Goal: Task Accomplishment & Management: Use online tool/utility

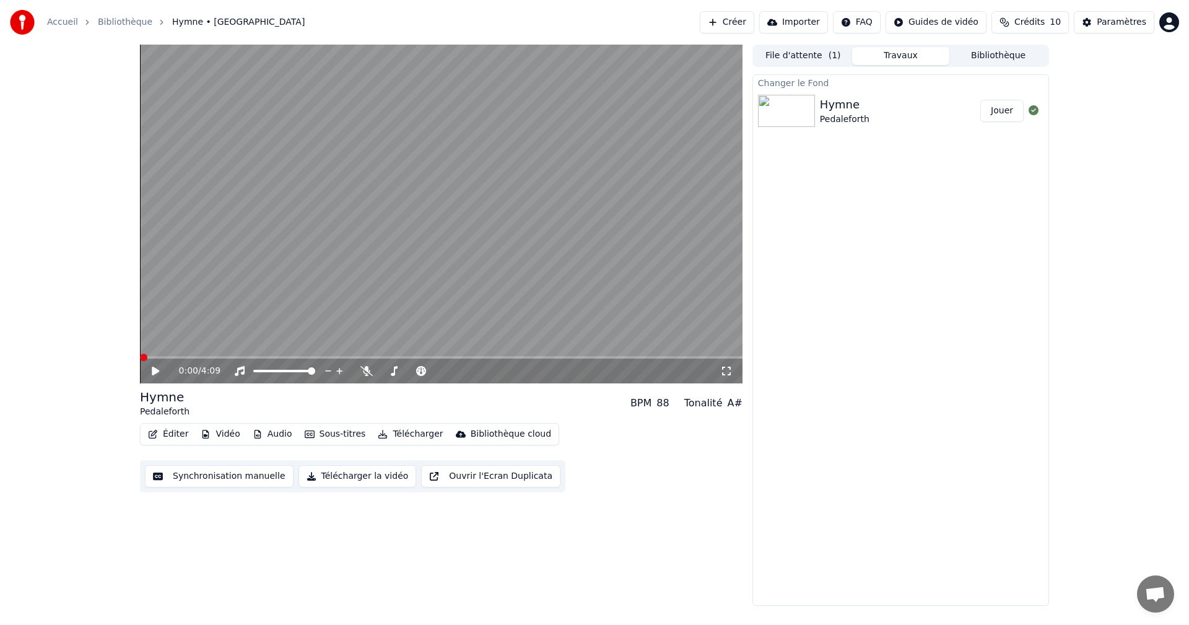
click at [140, 354] on span at bounding box center [143, 357] width 7 height 7
click at [151, 367] on icon at bounding box center [164, 371] width 29 height 10
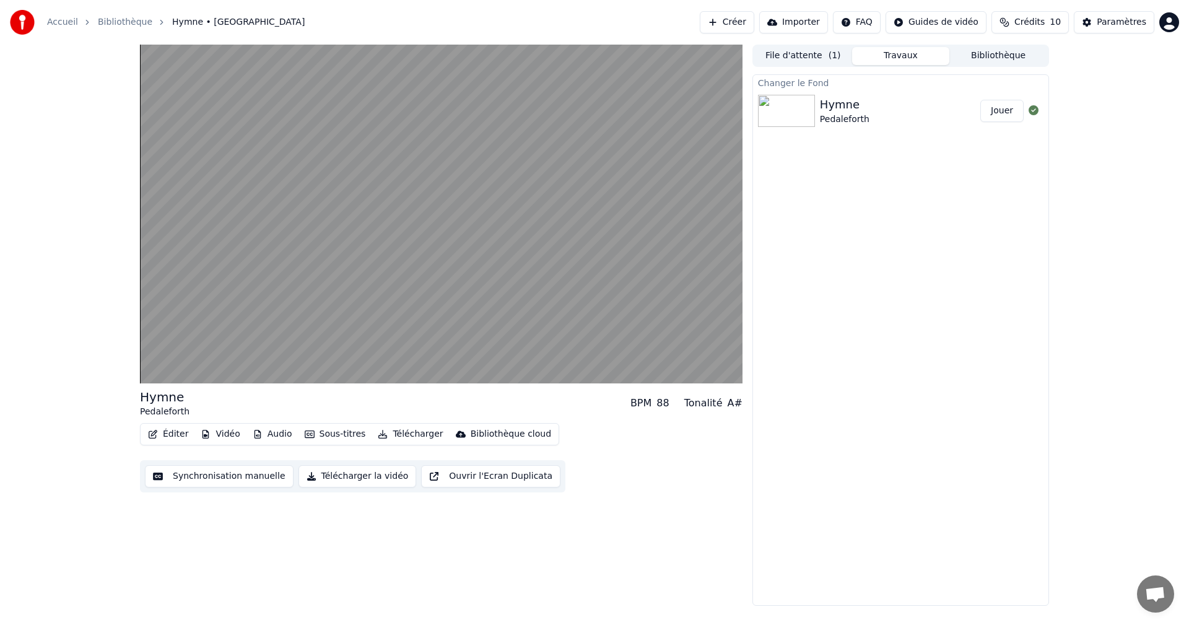
click at [173, 435] on button "Éditer" at bounding box center [168, 434] width 50 height 17
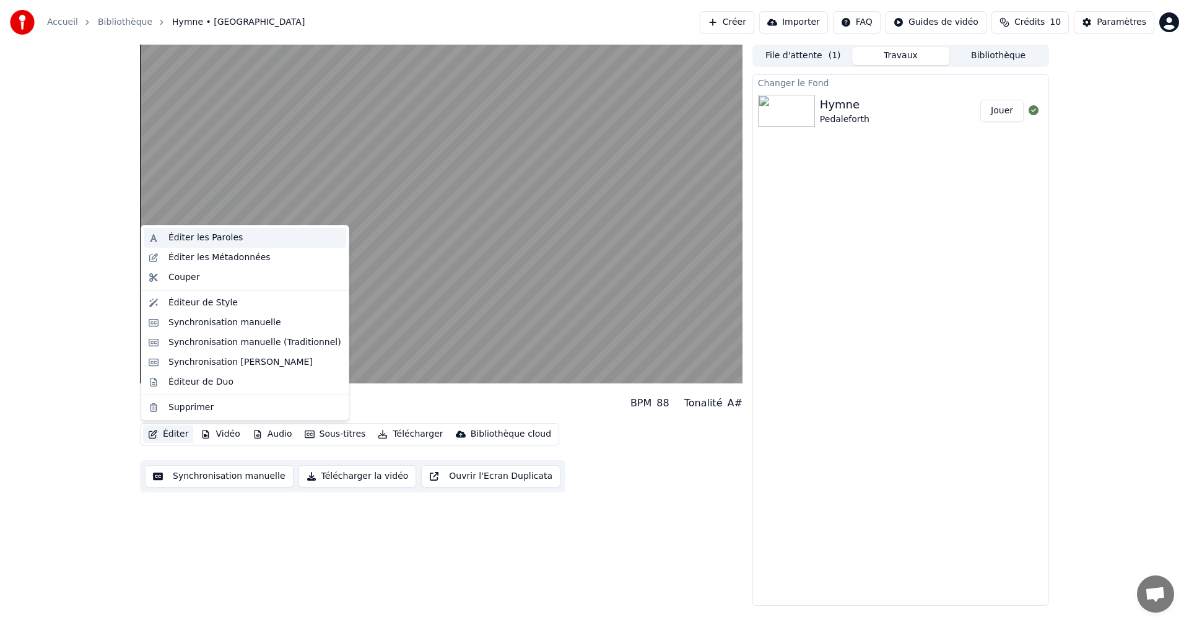
click at [233, 236] on div "Éditer les Paroles" at bounding box center [206, 238] width 74 height 12
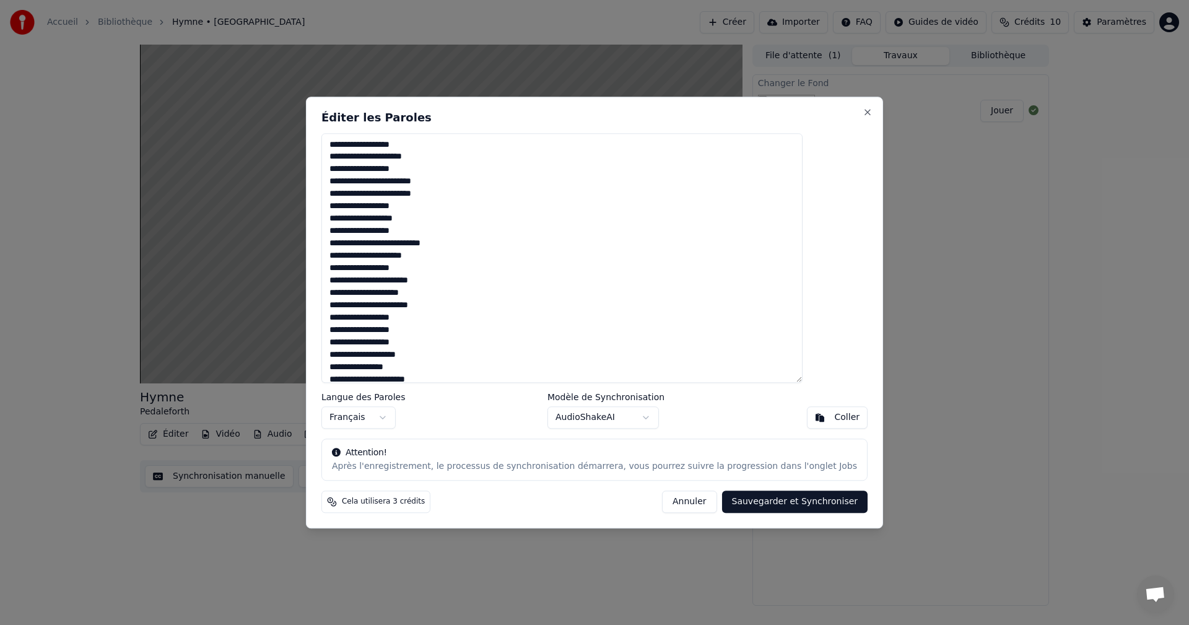
click at [668, 506] on button "Annuler" at bounding box center [689, 502] width 55 height 22
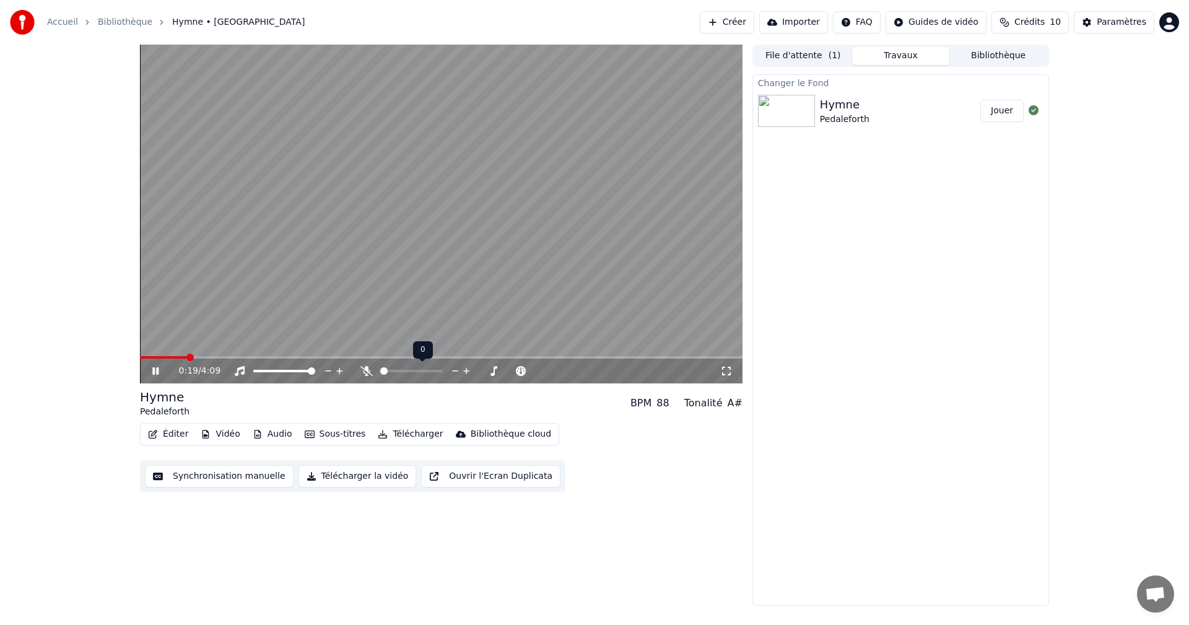
click at [364, 372] on icon at bounding box center [367, 371] width 12 height 10
click at [367, 370] on icon at bounding box center [366, 371] width 7 height 10
click at [156, 372] on icon at bounding box center [164, 371] width 29 height 10
click at [330, 434] on button "Sous-titres" at bounding box center [335, 434] width 71 height 17
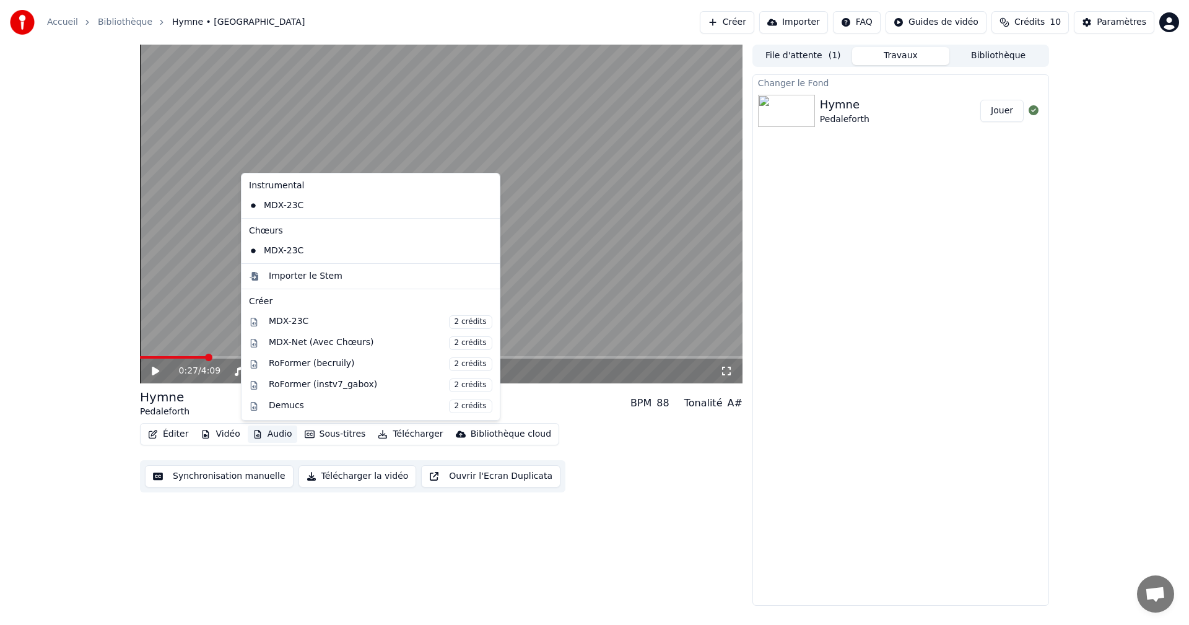
click at [216, 536] on div "0:27 / 4:09 Hymne Pedaleforth BPM 88 Tonalité A# Éditer Vidéo Audio Sous-titres…" at bounding box center [441, 325] width 603 height 561
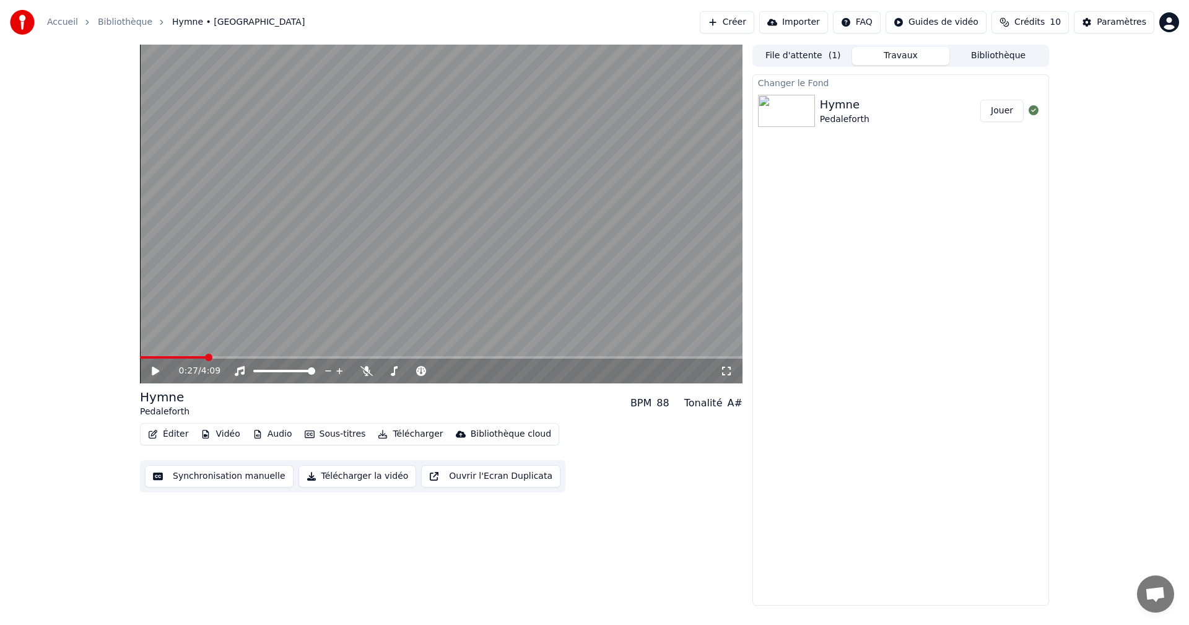
click at [170, 432] on button "Éditer" at bounding box center [168, 434] width 50 height 17
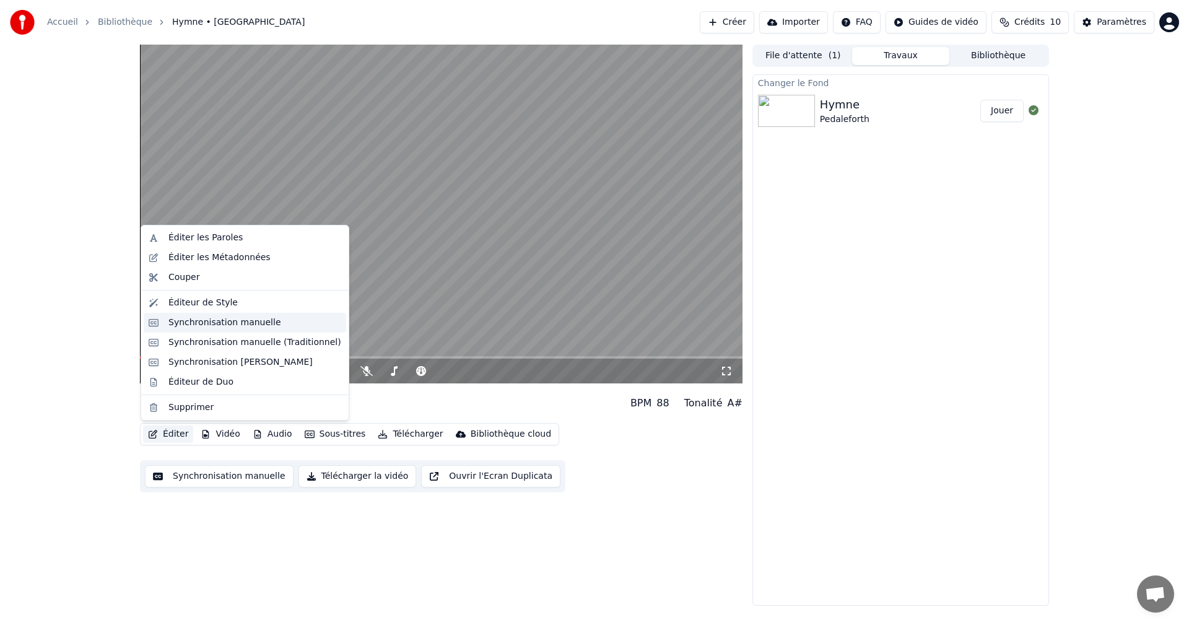
click at [225, 326] on div "Synchronisation manuelle" at bounding box center [225, 323] width 113 height 12
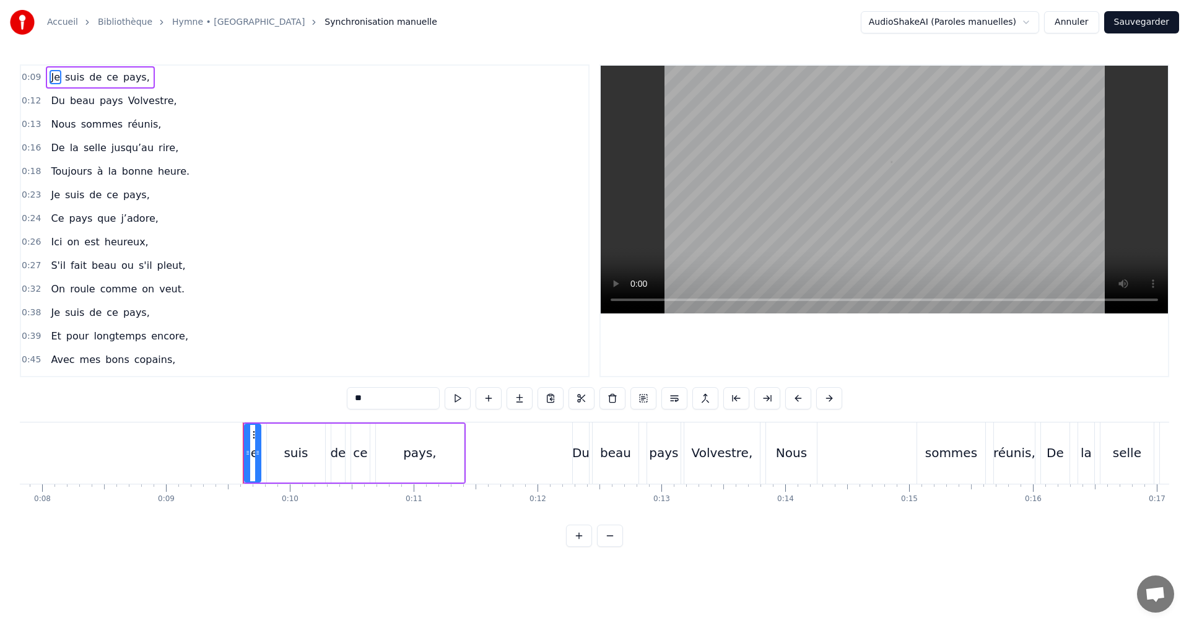
scroll to position [0, 1129]
